Goal: Find specific page/section: Find specific page/section

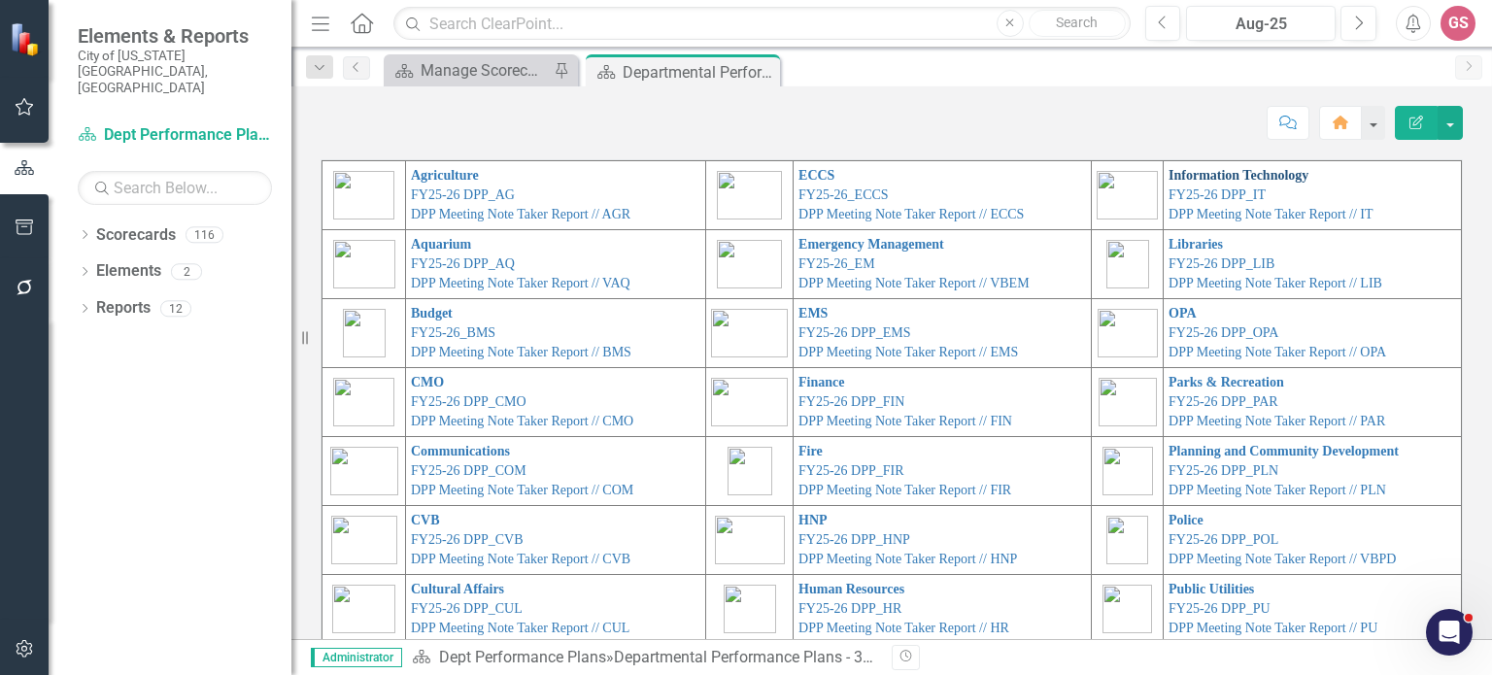
click at [1178, 177] on link "Information Technology" at bounding box center [1239, 175] width 140 height 15
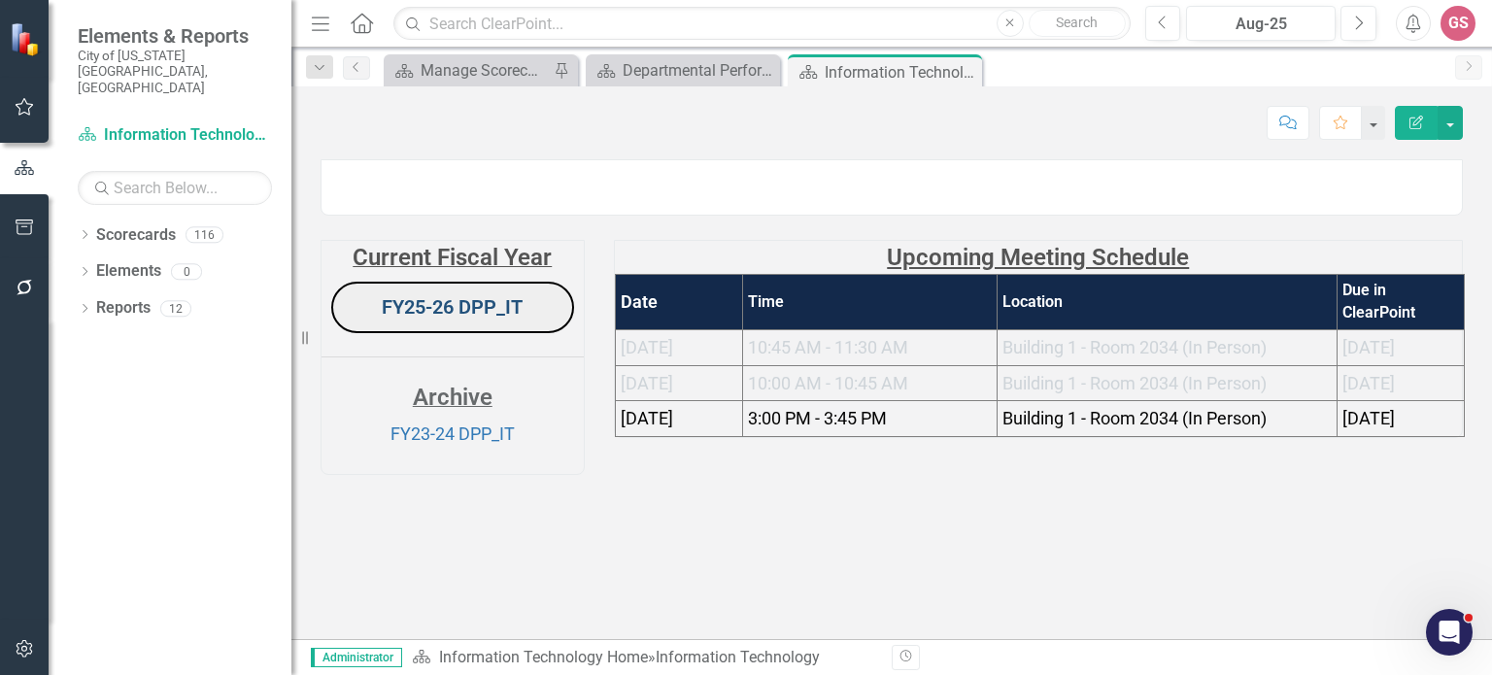
click at [445, 319] on link "FY25-26 DPP_IT" at bounding box center [452, 306] width 141 height 23
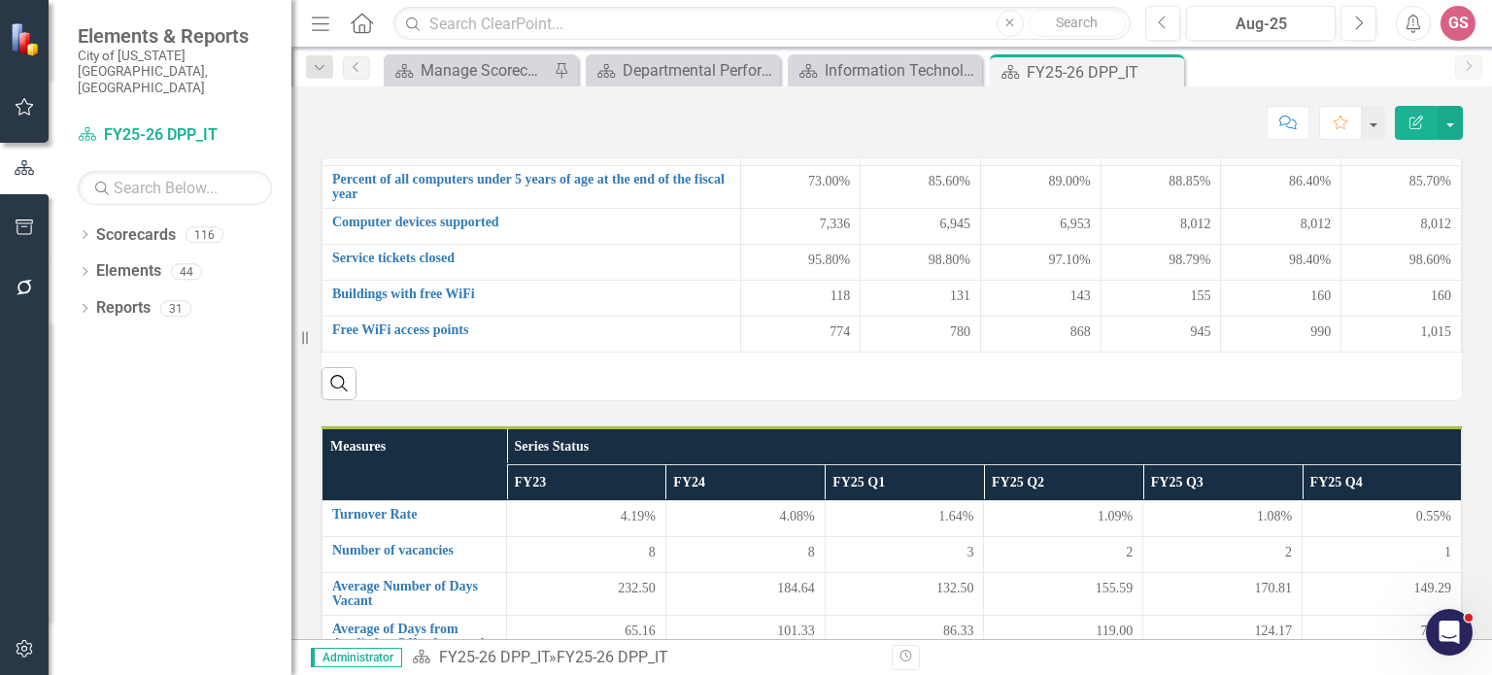
scroll to position [389, 0]
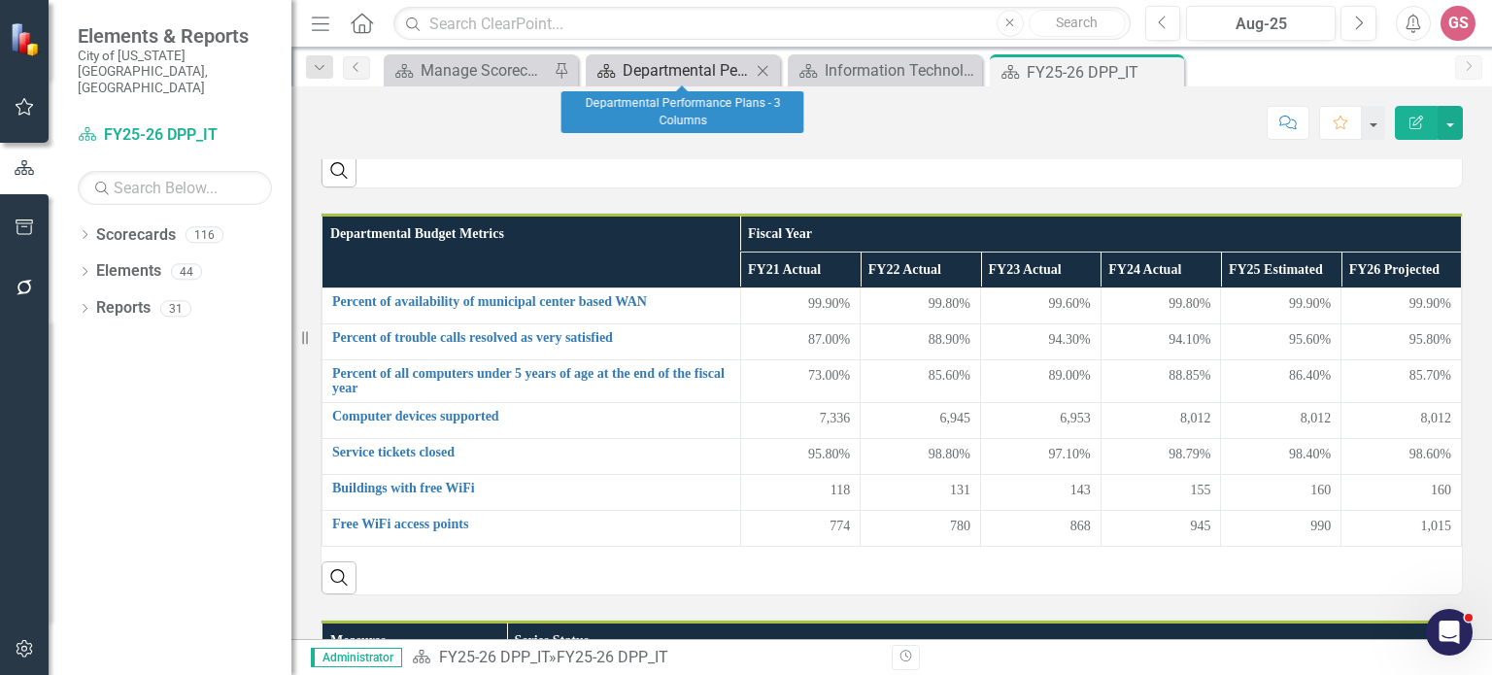
click at [669, 65] on div "Departmental Performance Plans - 3 Columns" at bounding box center [687, 70] width 128 height 24
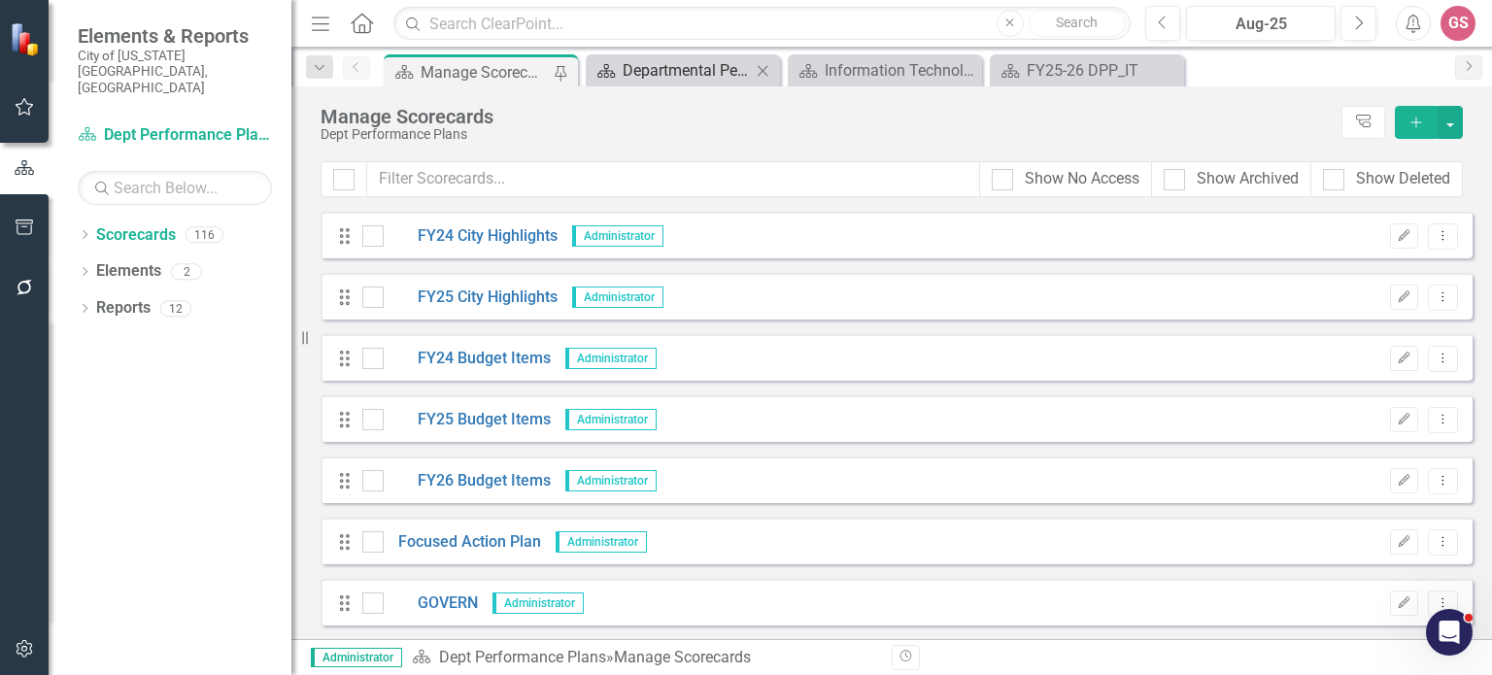
click at [684, 63] on div "Departmental Performance Plans - 3 Columns" at bounding box center [687, 70] width 128 height 24
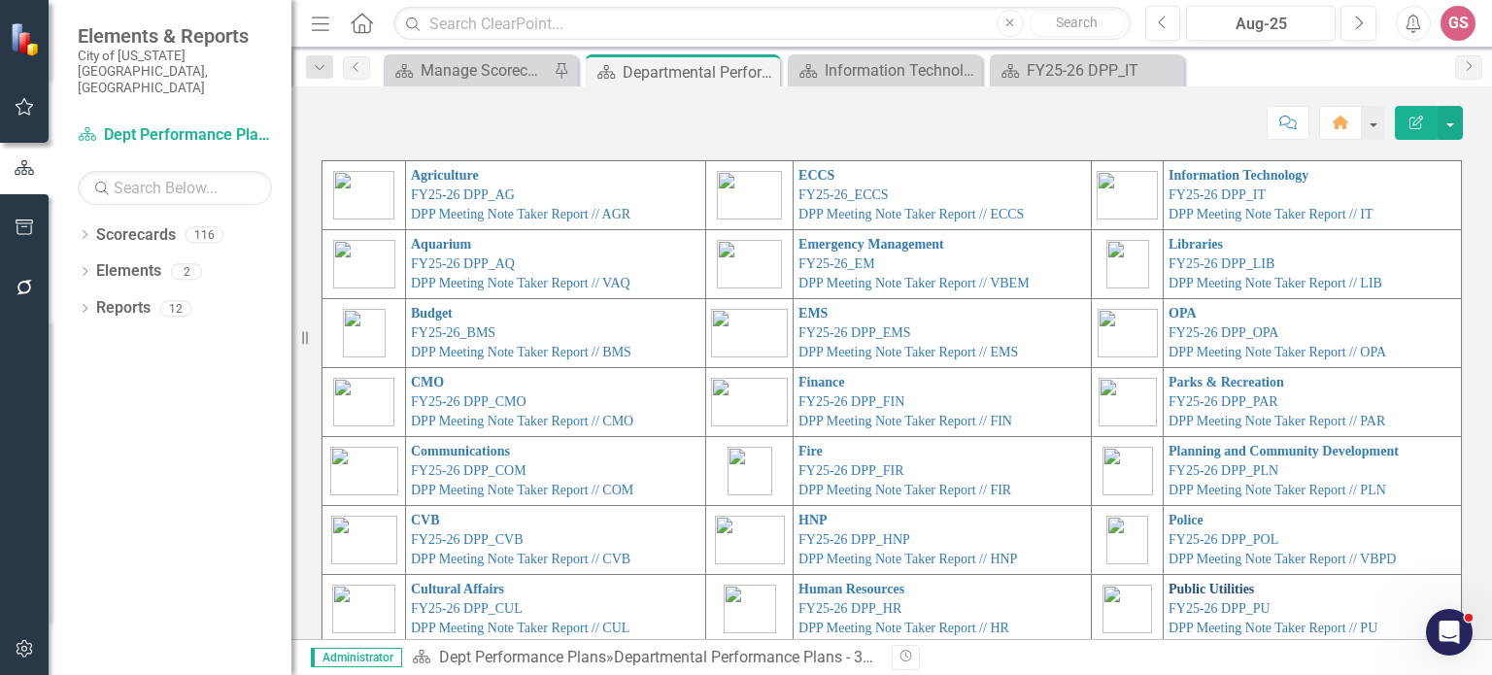
click at [1169, 592] on link "Public Utilities" at bounding box center [1211, 589] width 85 height 15
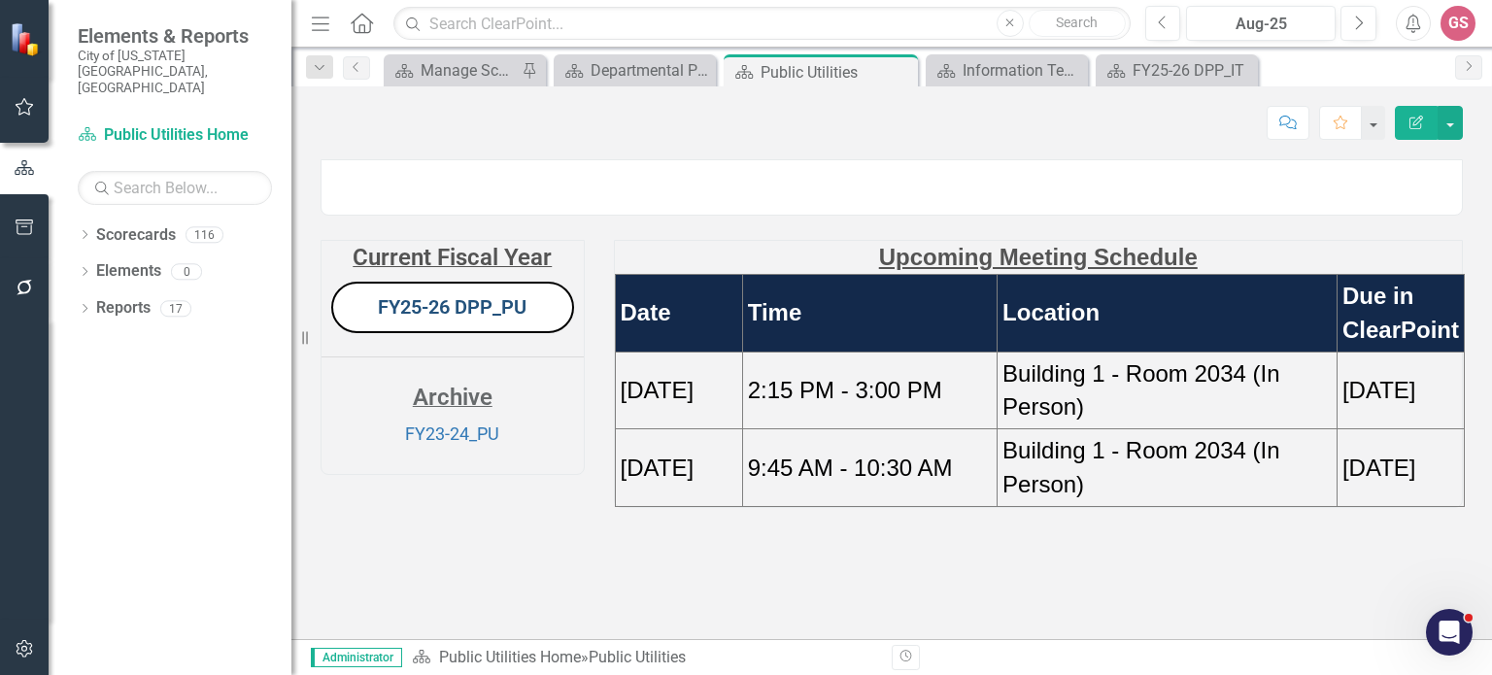
click at [447, 319] on link "FY25-26 DPP_PU" at bounding box center [452, 306] width 149 height 23
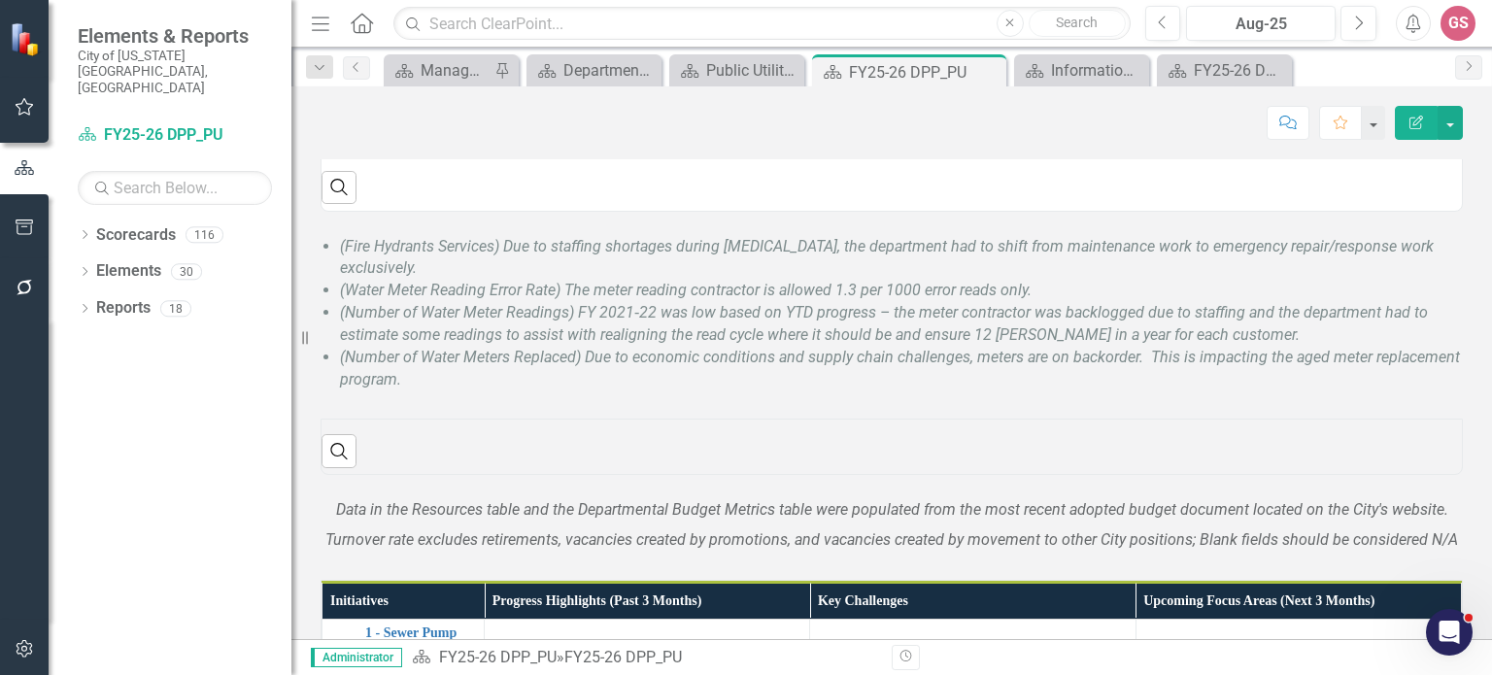
scroll to position [291, 0]
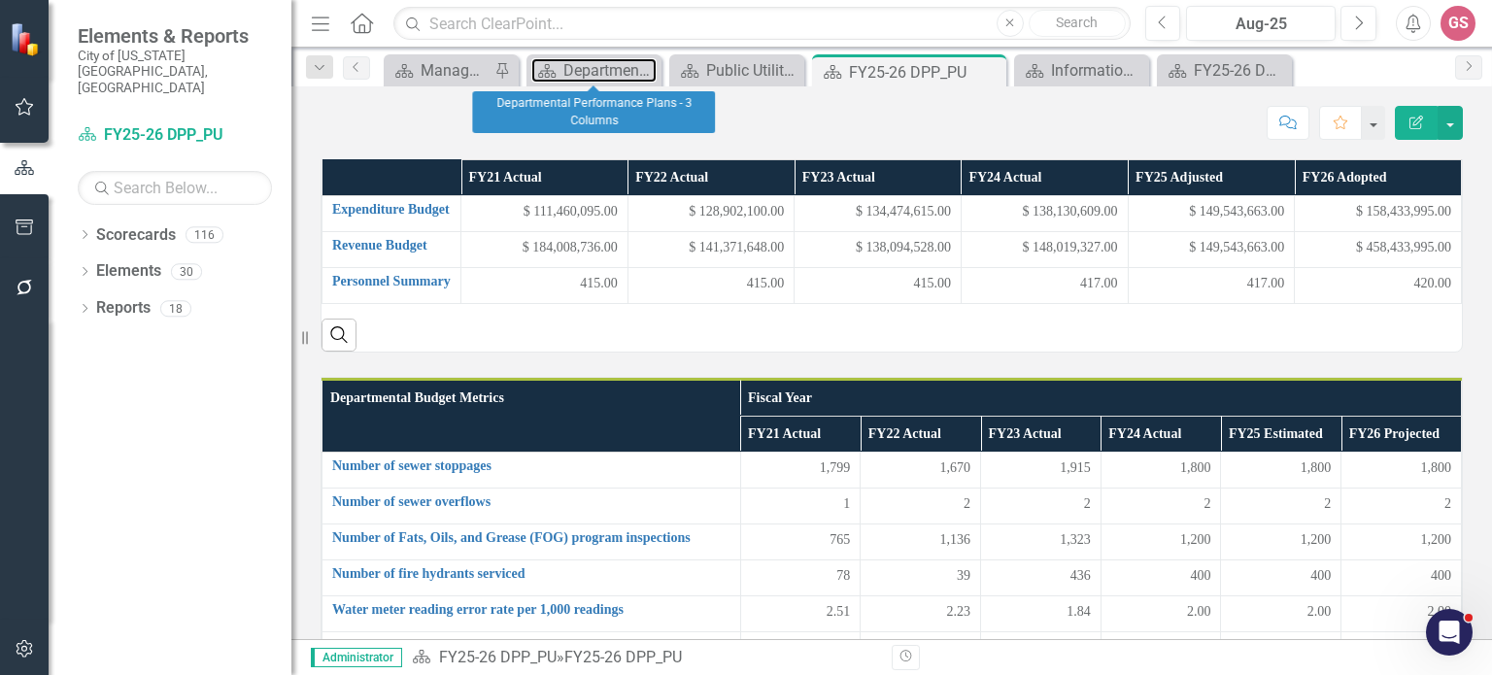
drag, startPoint x: 587, startPoint y: 72, endPoint x: 621, endPoint y: 36, distance: 49.5
click at [587, 72] on div "Departmental Performance Plans - 3 Columns" at bounding box center [609, 70] width 93 height 24
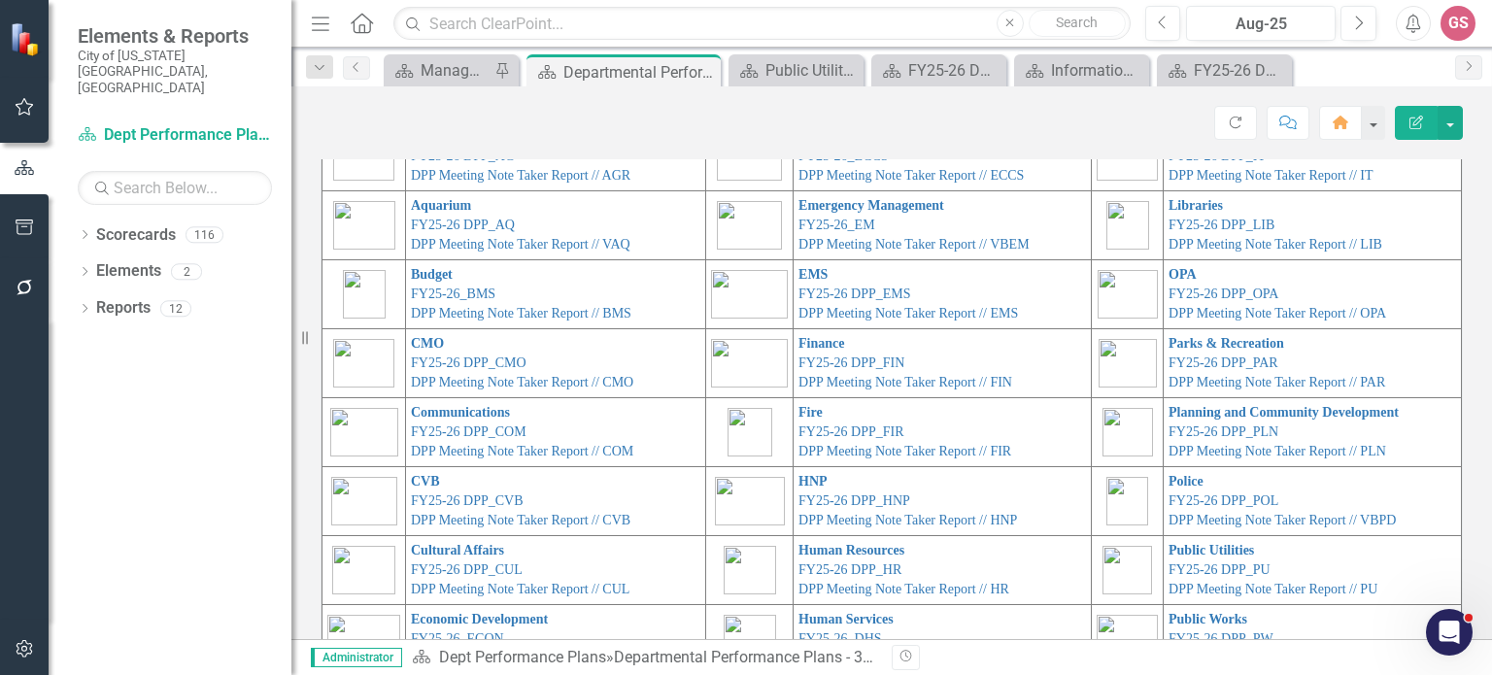
scroll to position [97, 0]
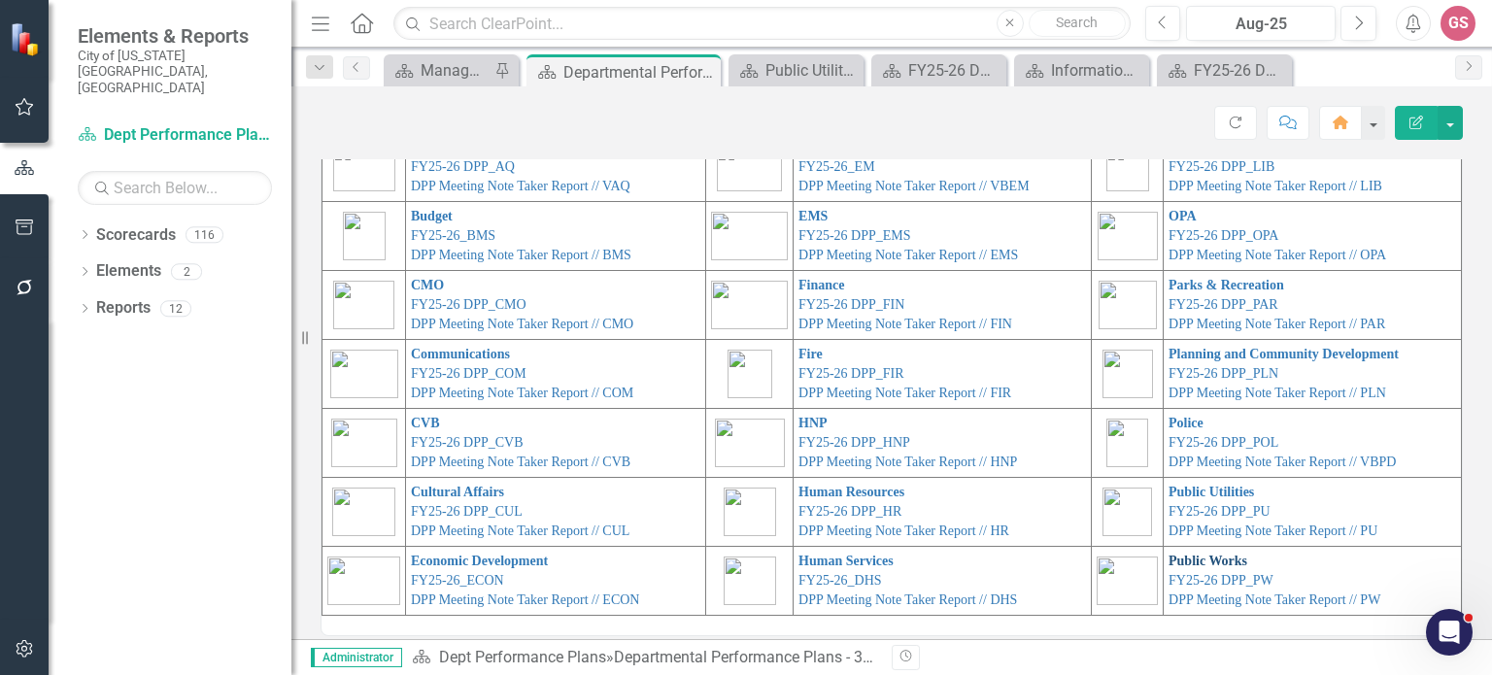
click at [1169, 557] on link "Public Works" at bounding box center [1208, 561] width 79 height 15
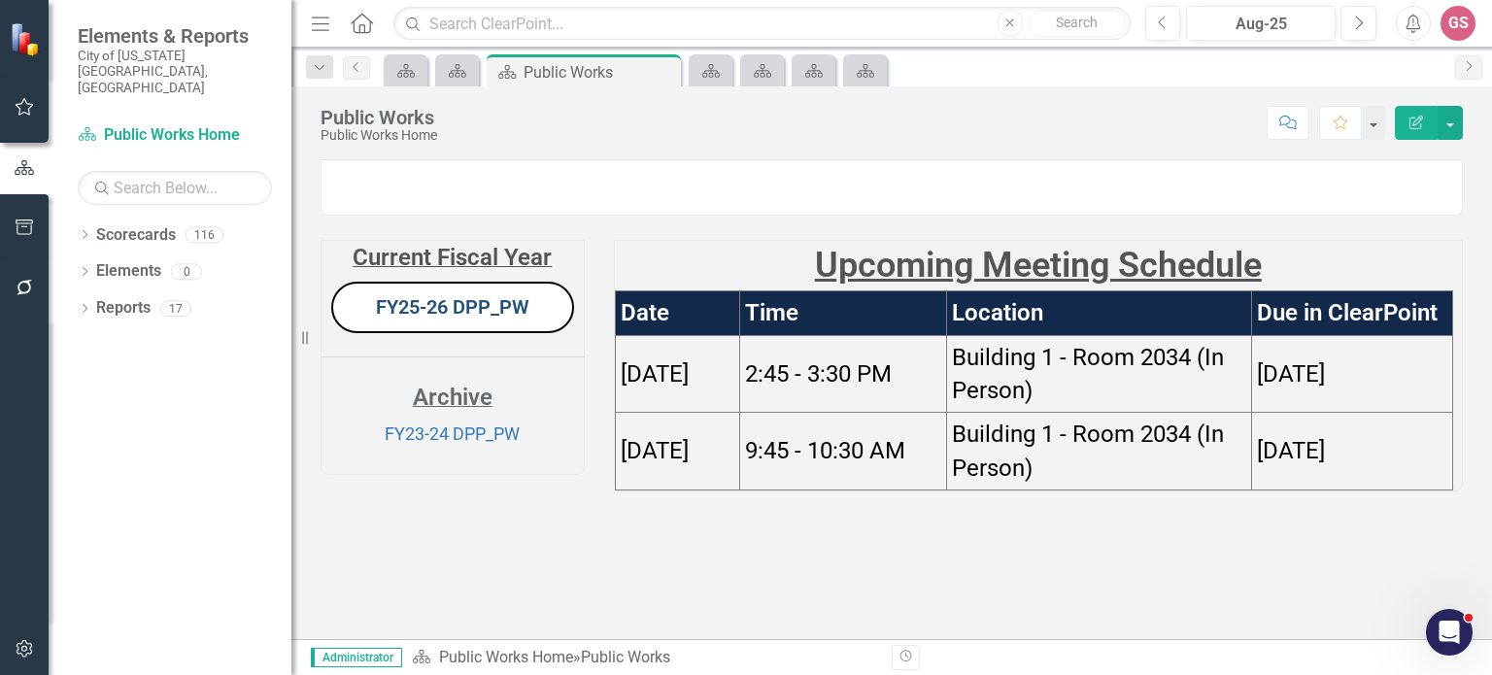
click at [424, 319] on link "FY25-26 DPP_PW" at bounding box center [453, 306] width 154 height 23
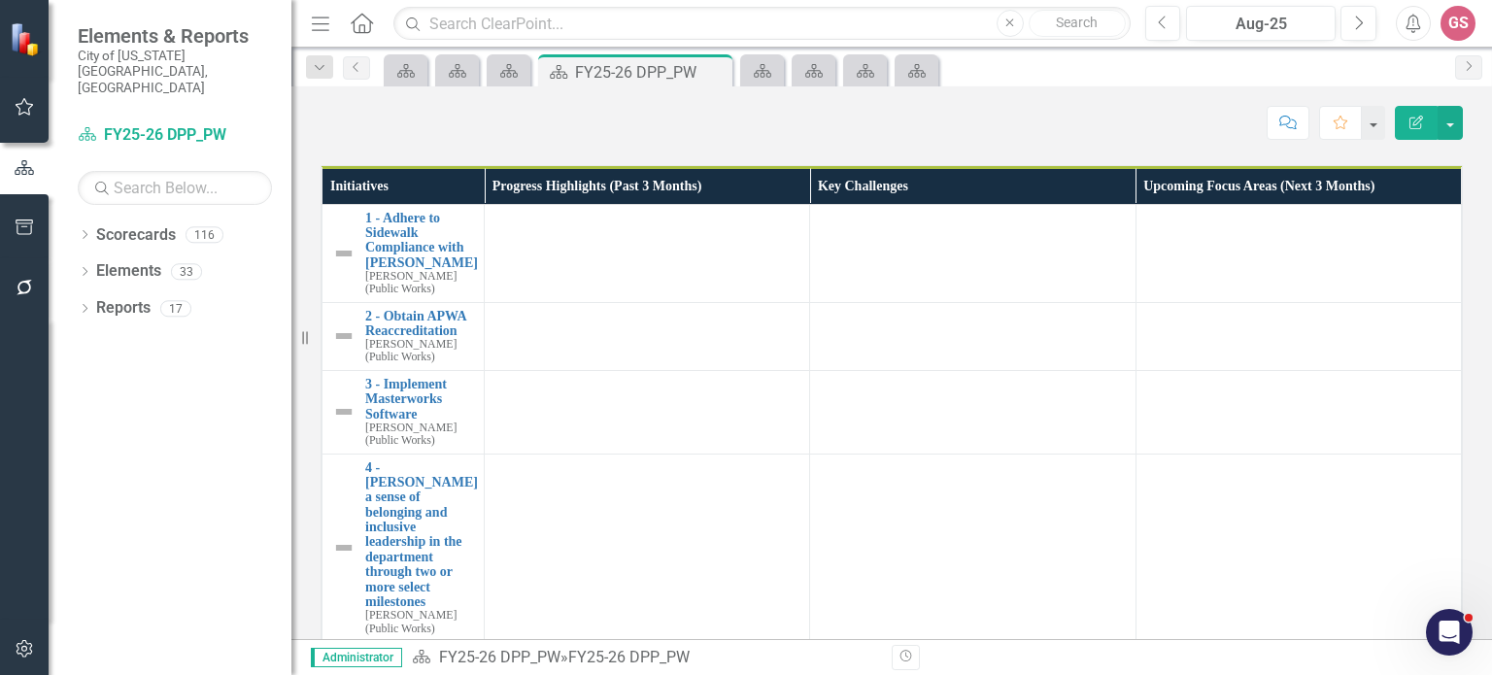
scroll to position [486, 0]
